Goal: Task Accomplishment & Management: Complete application form

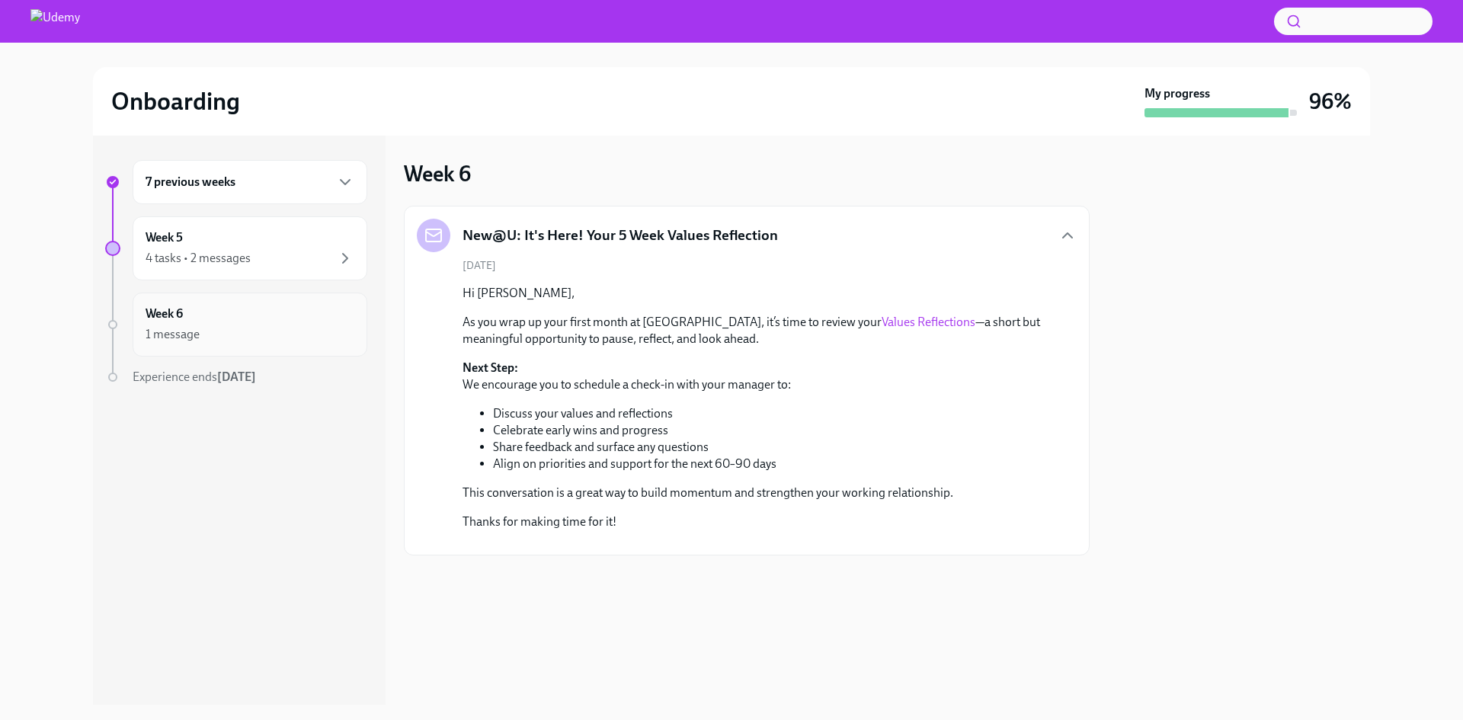
scroll to position [40, 0]
click at [333, 257] on div "4 tasks • 2 messages" at bounding box center [250, 258] width 209 height 18
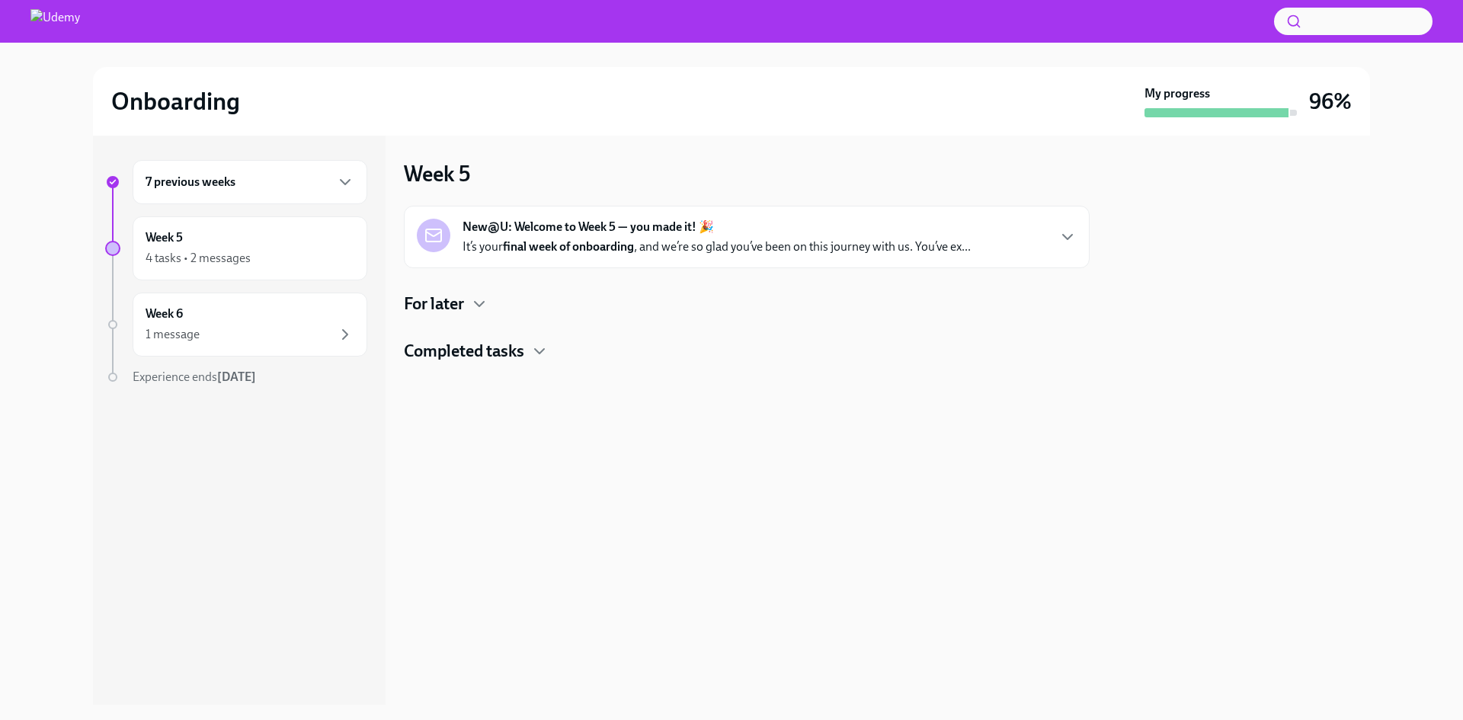
click at [487, 355] on h4 "Completed tasks" at bounding box center [464, 351] width 120 height 23
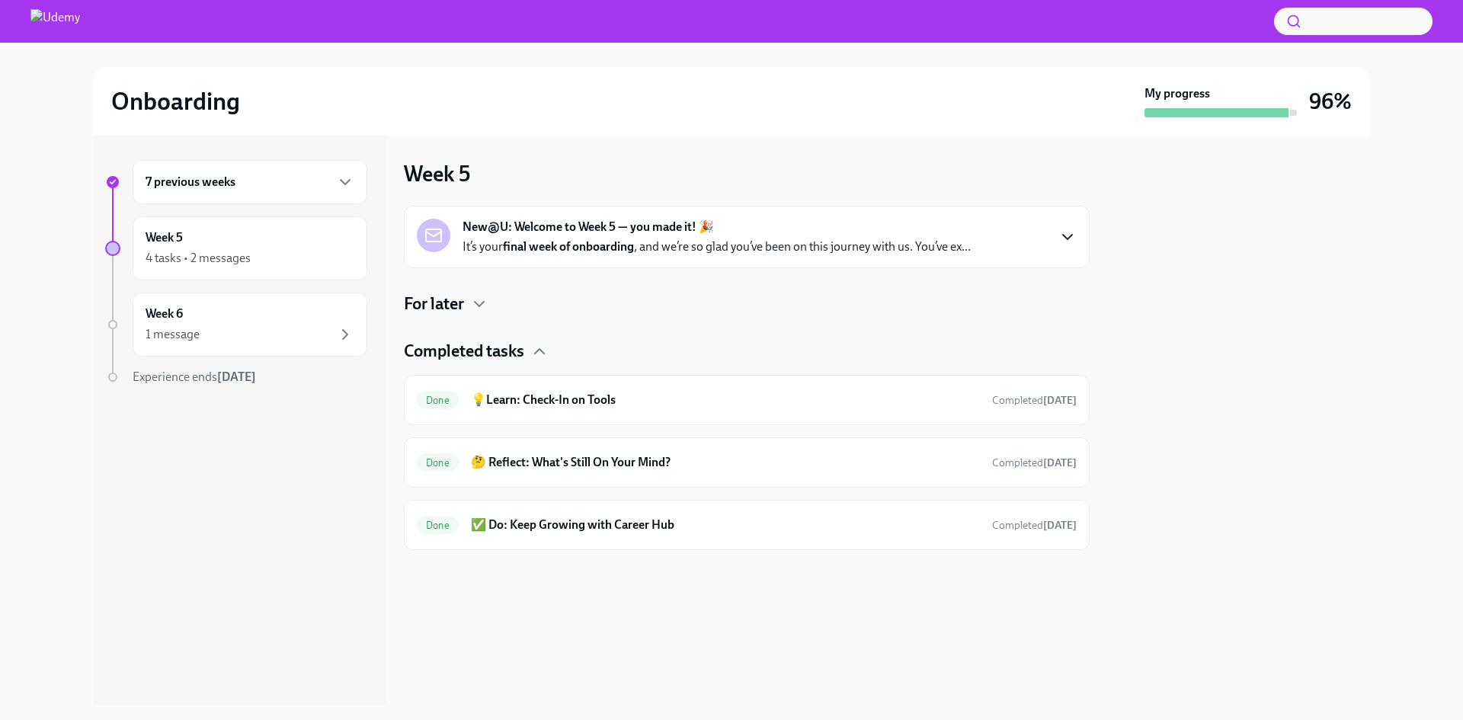
click at [1066, 236] on icon "button" at bounding box center [1068, 237] width 18 height 18
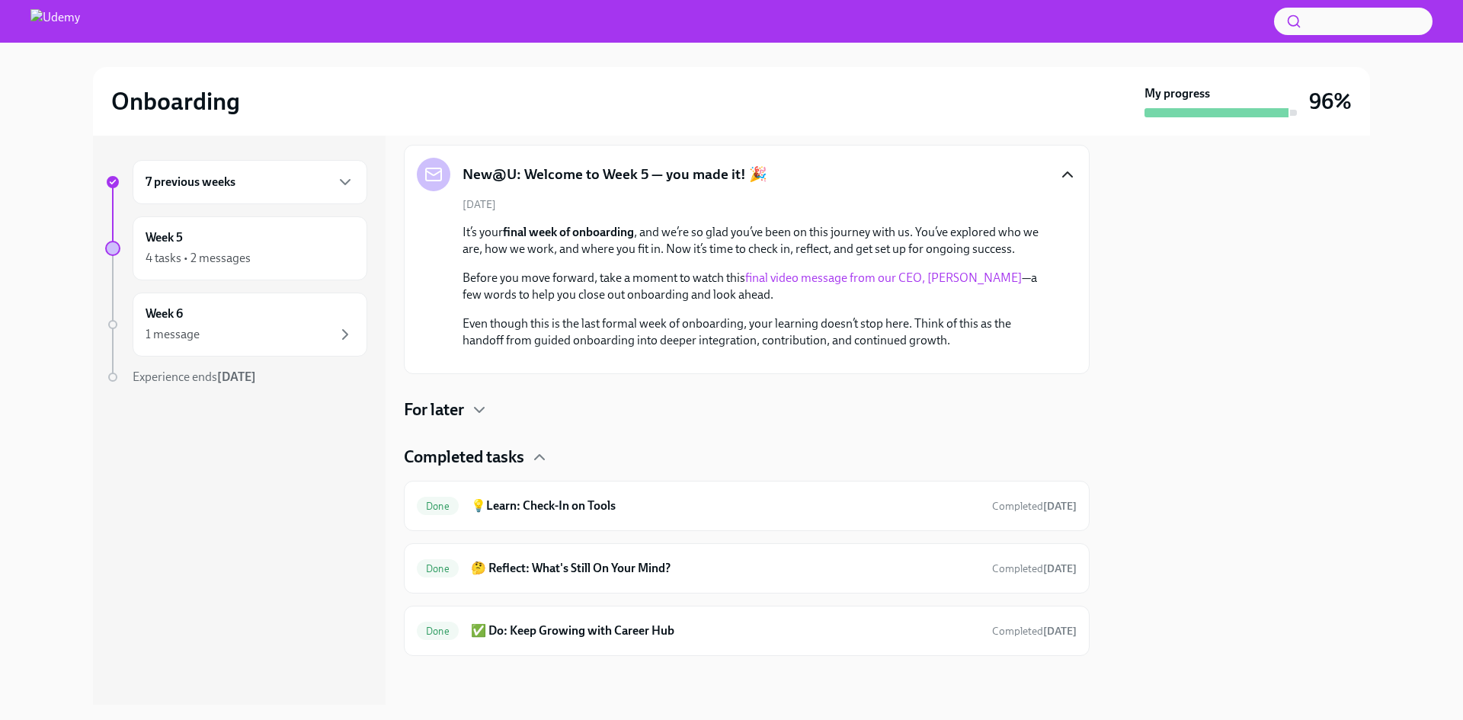
scroll to position [252, 0]
click at [230, 334] on div "1 message" at bounding box center [250, 334] width 209 height 18
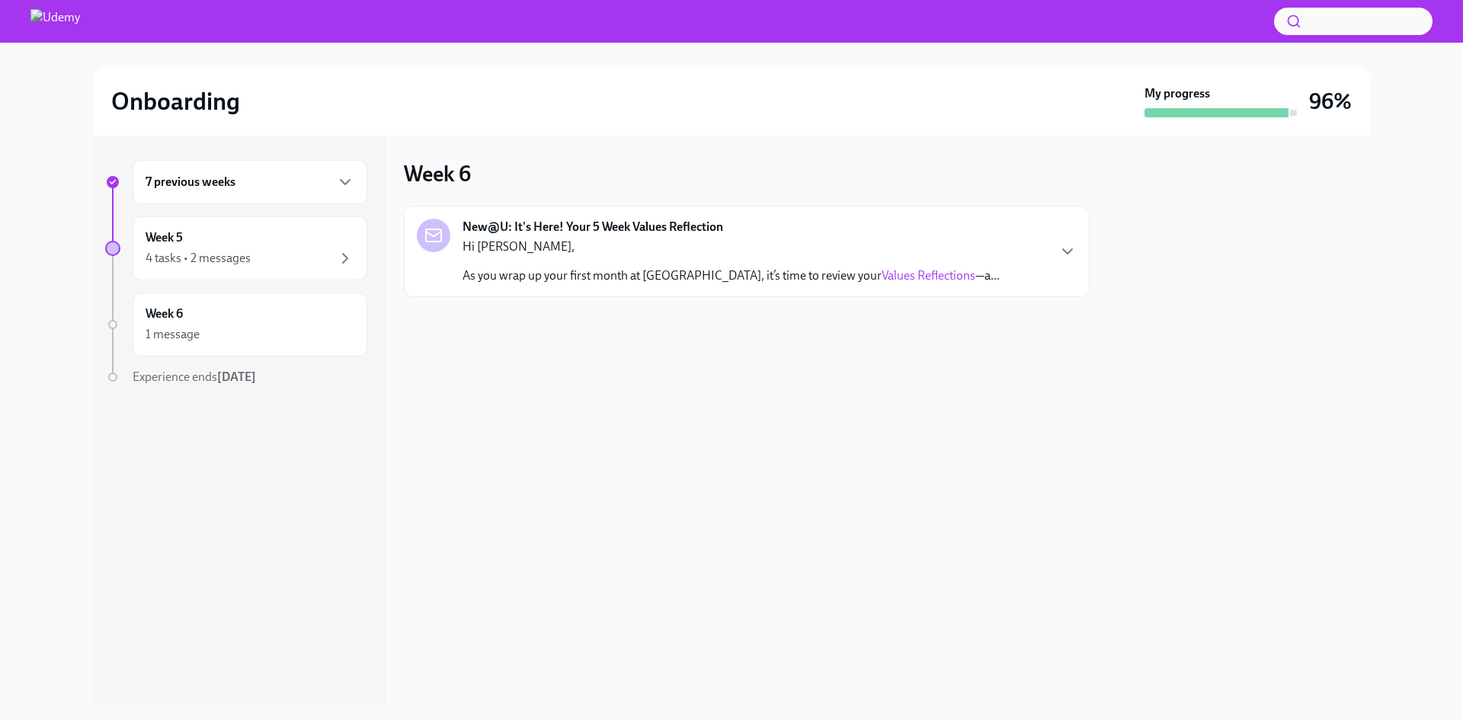
click at [882, 271] on link "Values Reflections" at bounding box center [929, 275] width 94 height 14
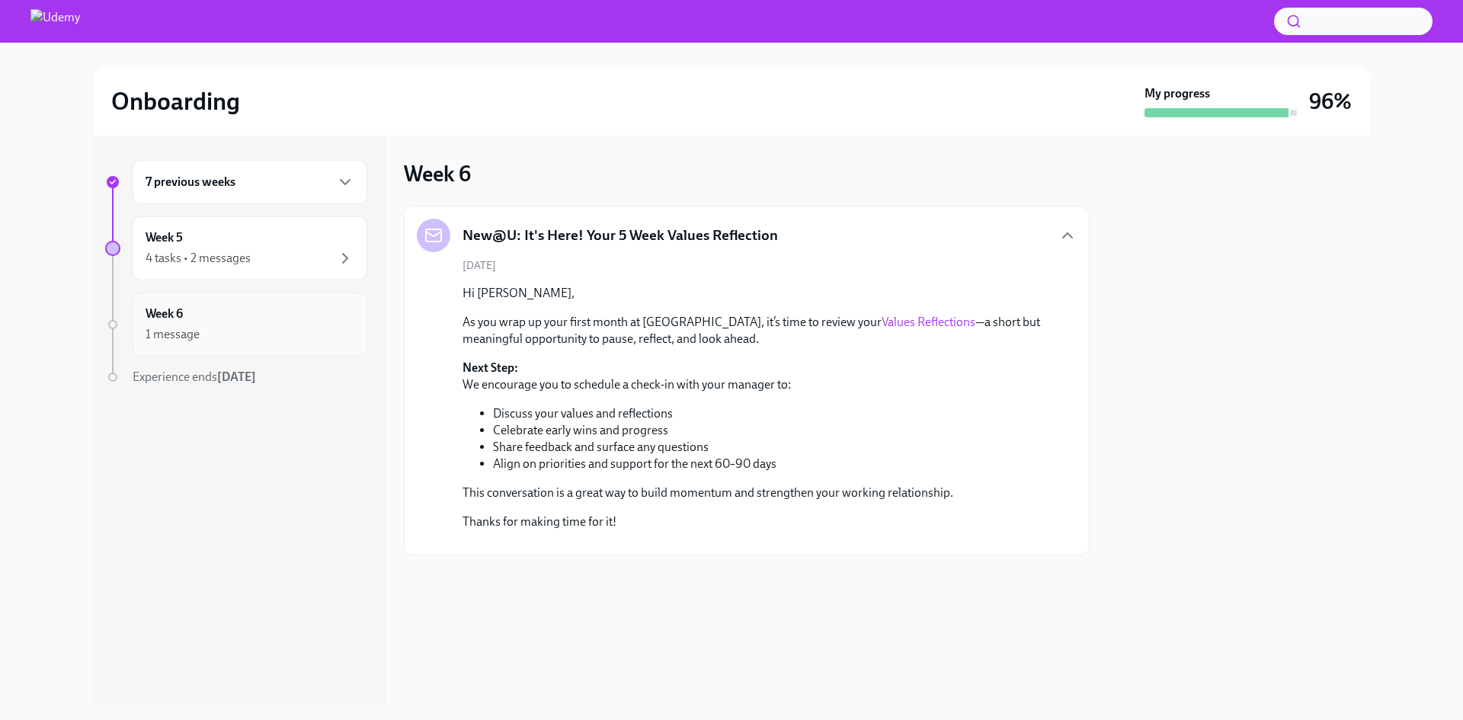
click at [177, 326] on div "1 message" at bounding box center [173, 334] width 54 height 17
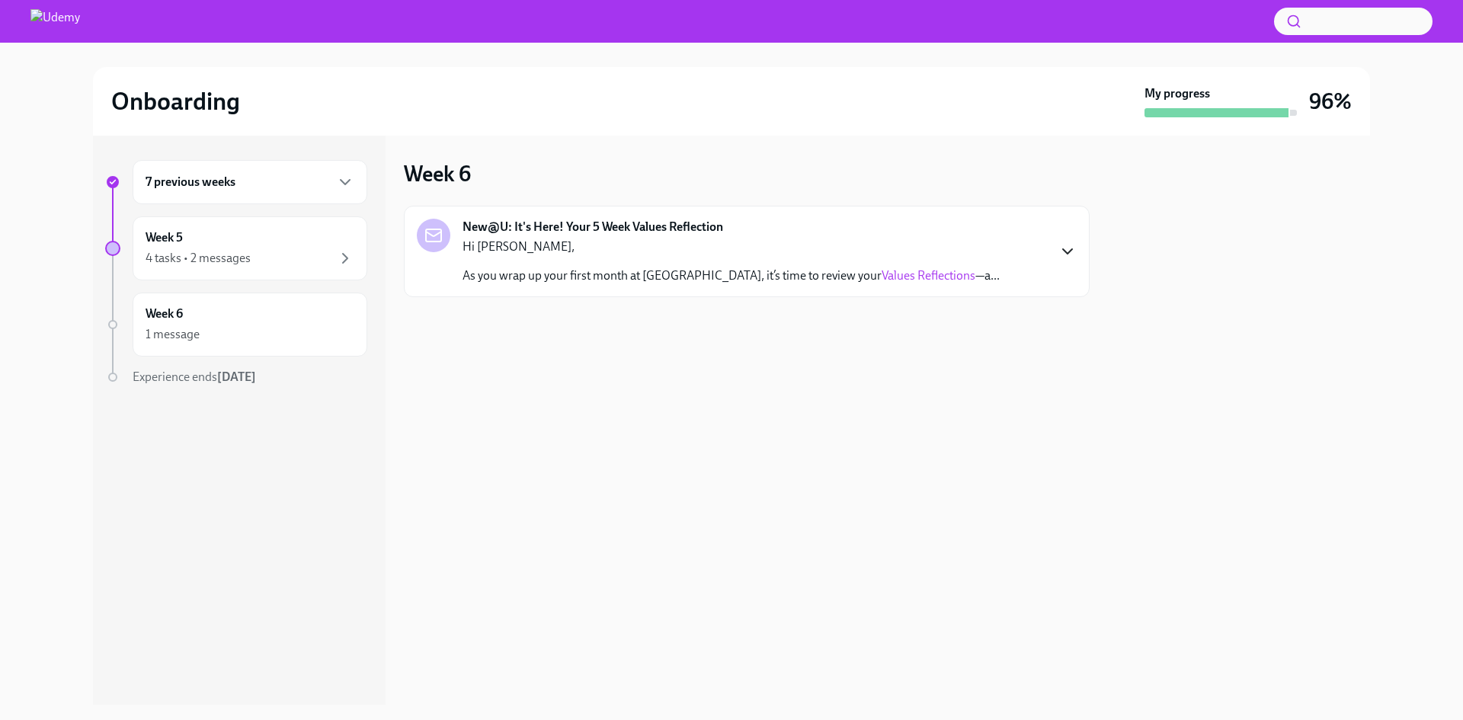
click at [1069, 258] on icon "button" at bounding box center [1068, 251] width 18 height 18
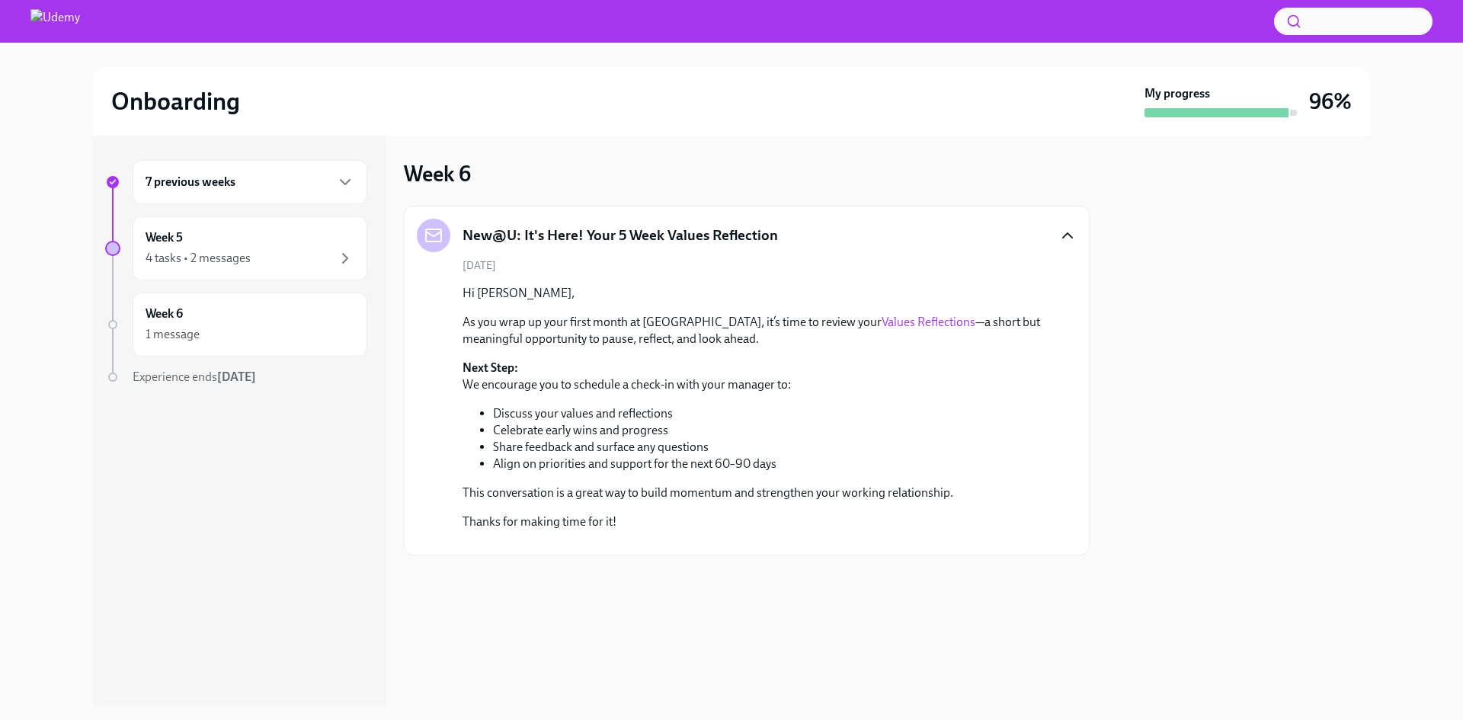
click at [882, 324] on link "Values Reflections" at bounding box center [929, 322] width 94 height 14
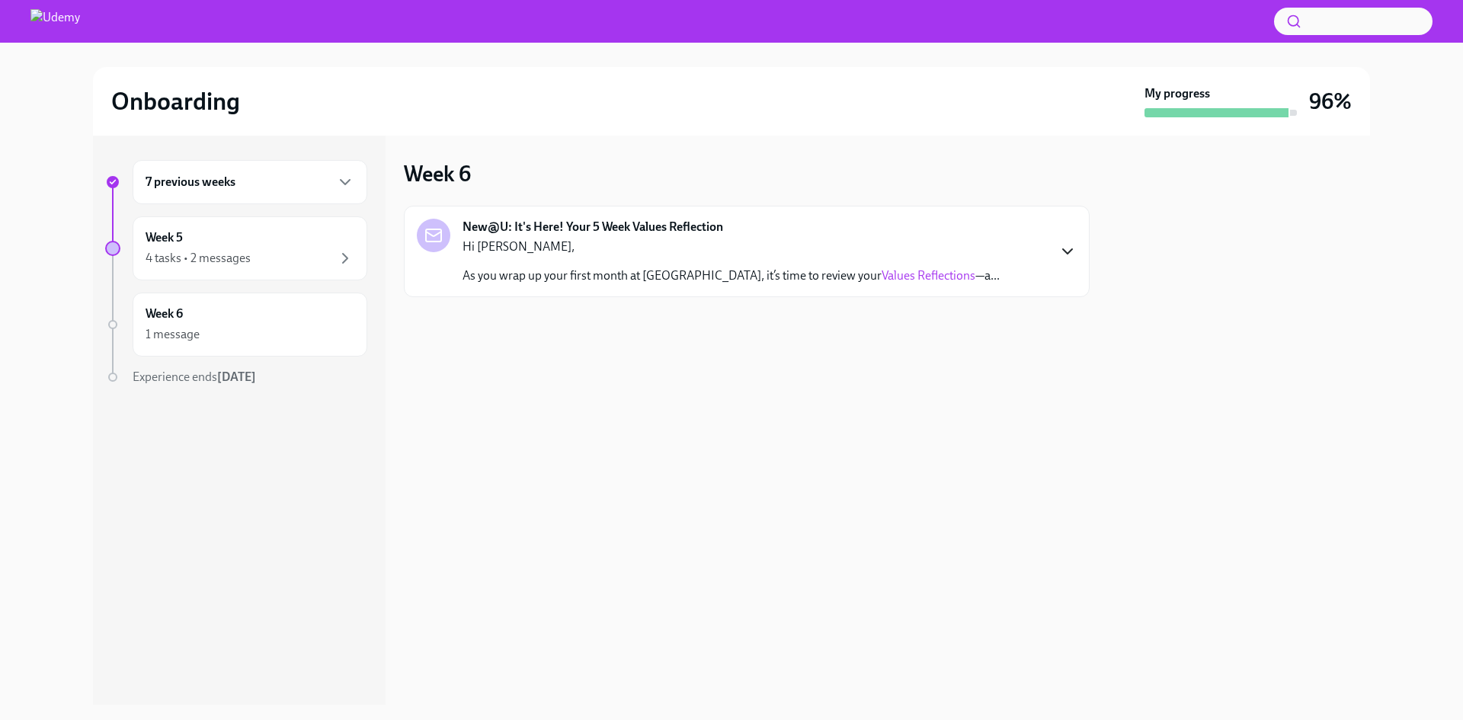
click at [1067, 251] on icon "button" at bounding box center [1068, 251] width 18 height 18
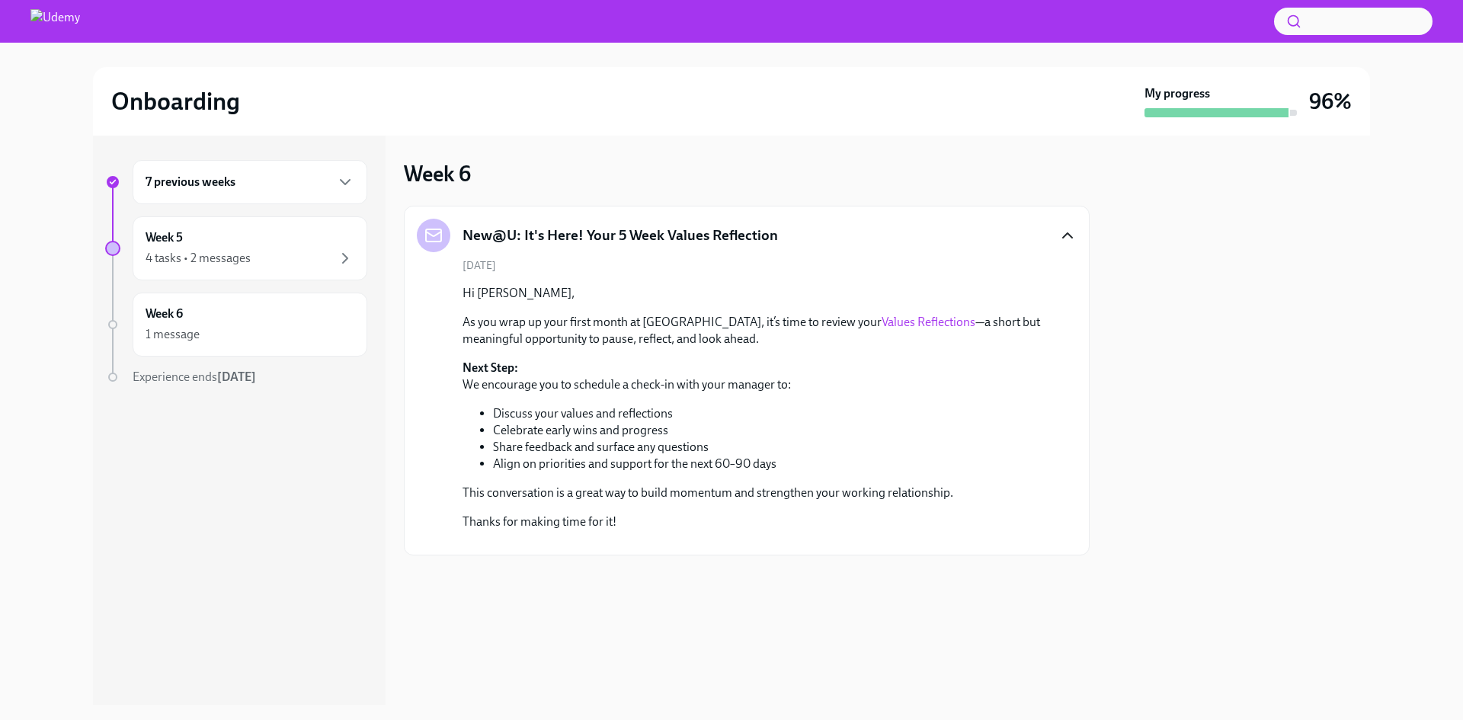
scroll to position [40, 0]
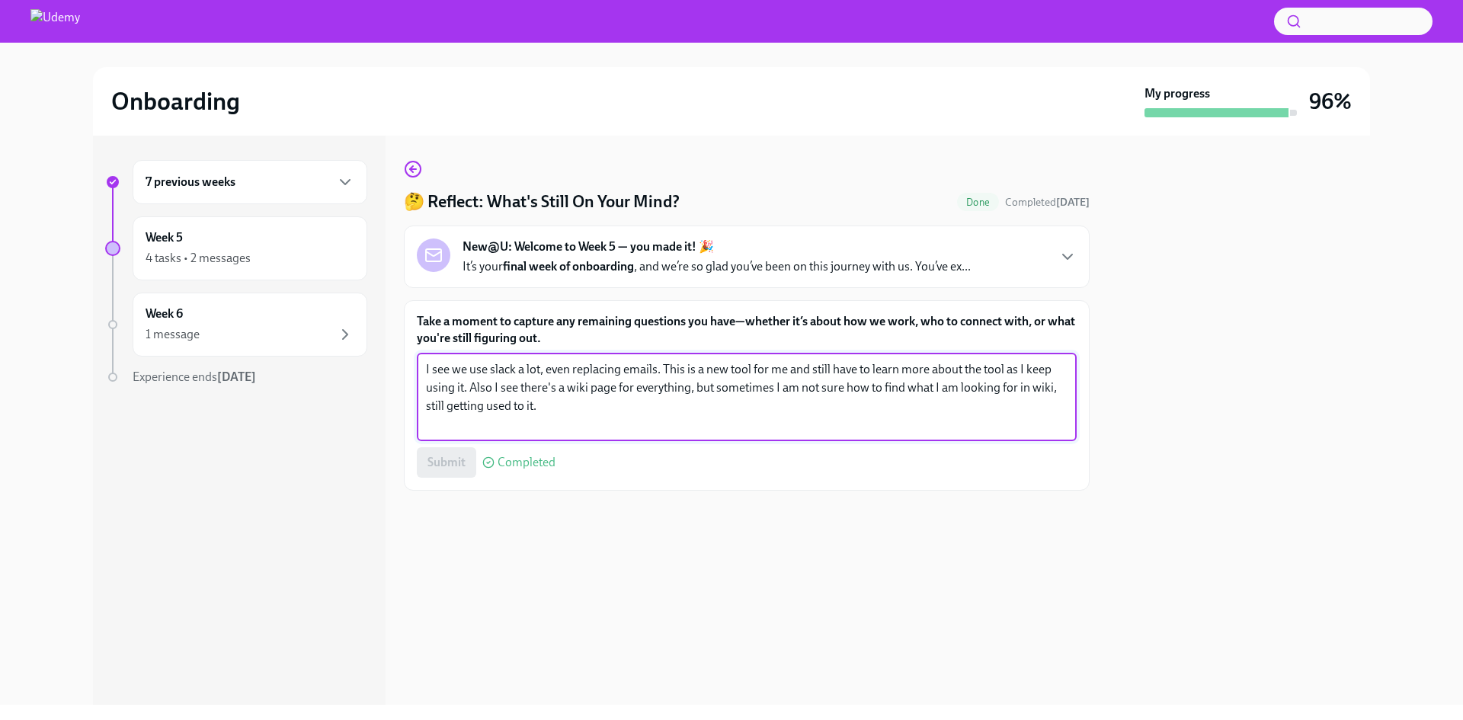
click at [678, 406] on textarea "I see we use slack a lot, even replacing emails. This is a new tool for me and …" at bounding box center [747, 397] width 642 height 73
type textarea "I see we use slack a lot, even replacing emails. This is a new tool for me and …"
click at [444, 450] on button "Submit" at bounding box center [446, 462] width 59 height 30
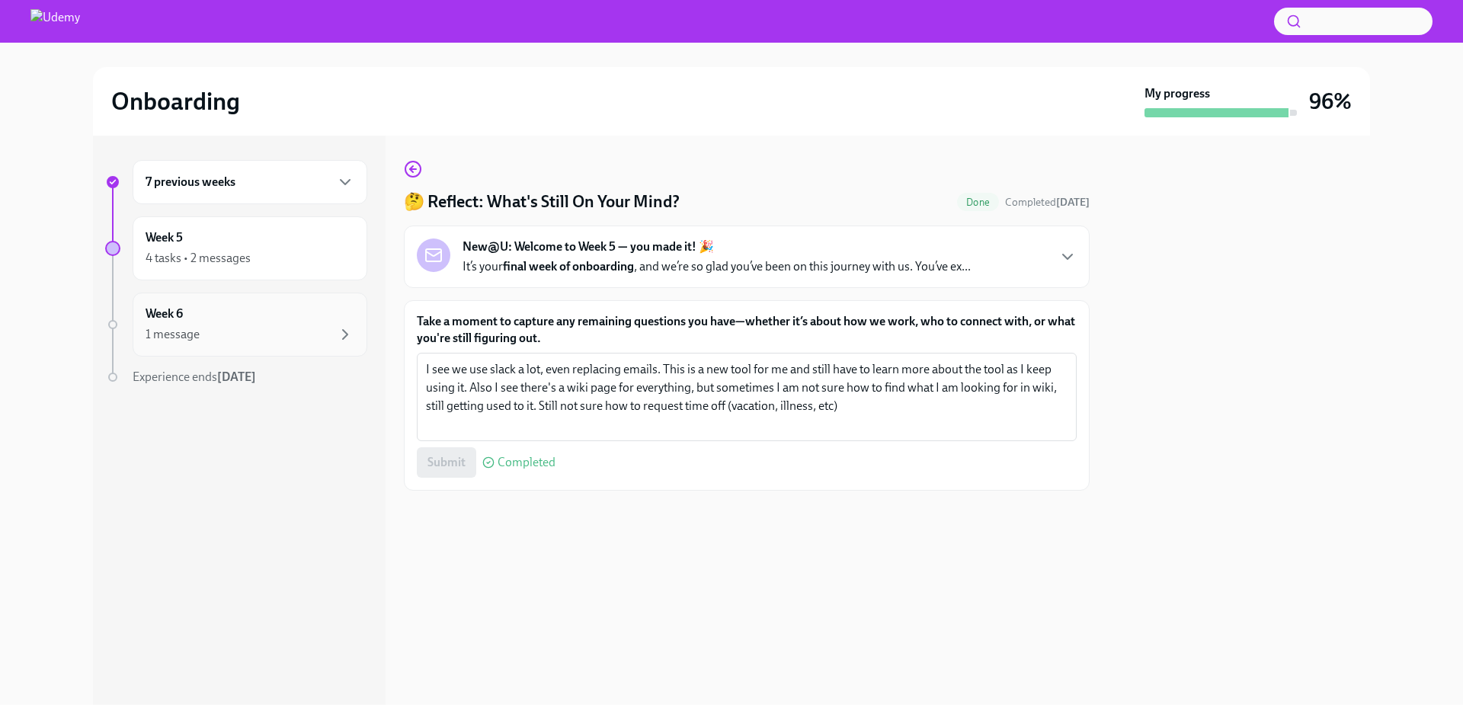
click at [266, 338] on div "1 message" at bounding box center [250, 334] width 209 height 18
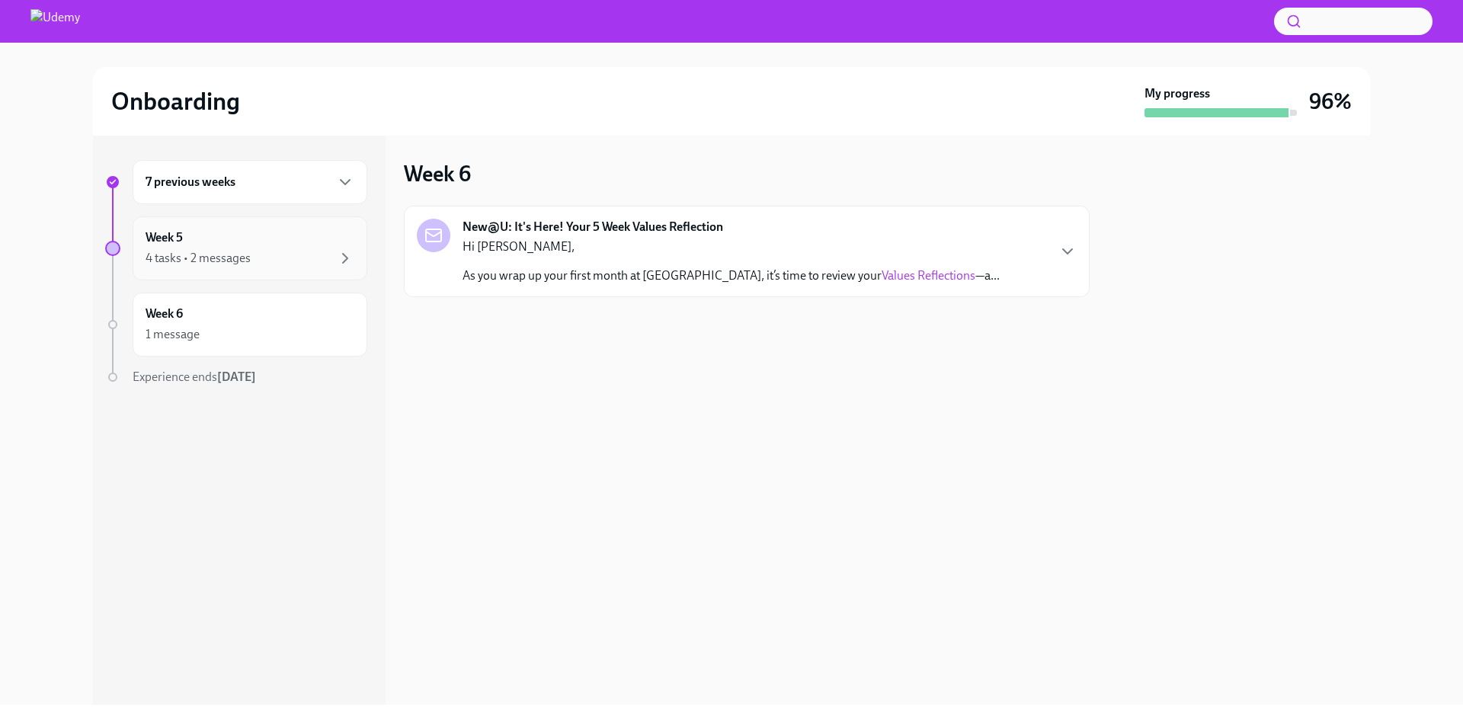
click at [236, 248] on div "Week 5 4 tasks • 2 messages" at bounding box center [250, 248] width 209 height 38
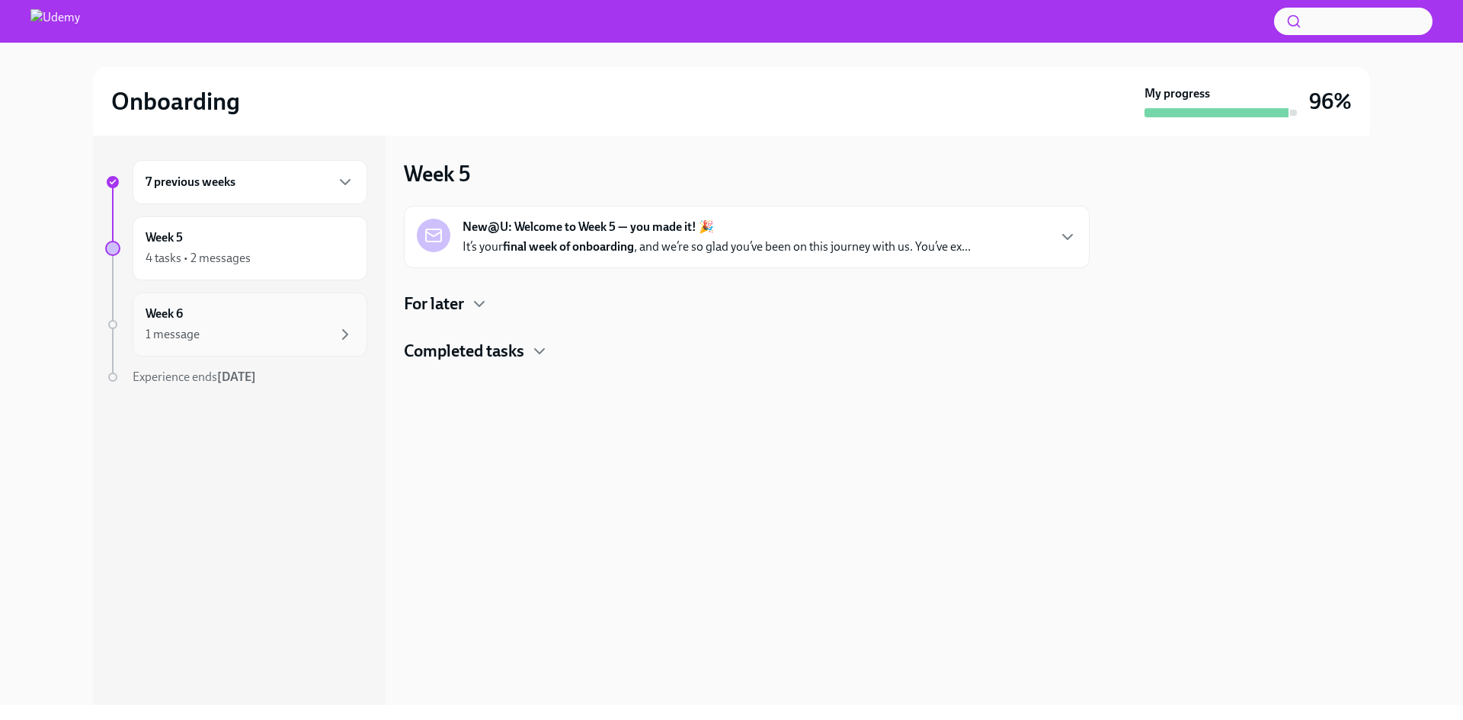
click at [269, 336] on div "1 message" at bounding box center [250, 334] width 209 height 18
